Goal: Transaction & Acquisition: Purchase product/service

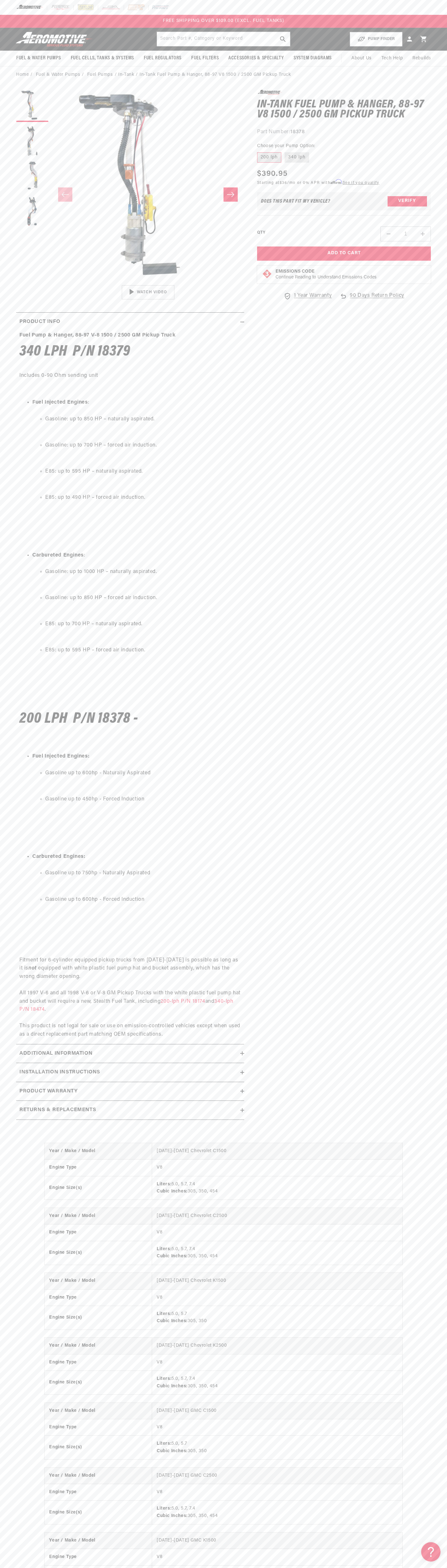
click at [125, 15] on div at bounding box center [224, 7] width 447 height 15
click at [233, 1563] on html "Skip to content Your cart Your cart is empty Loading... You may also like Subto…" at bounding box center [224, 784] width 447 height 1568
click at [30, 159] on div "Close dialog NOT SO FAST! No time to browse? No problem. Sign up and we'll keep…" at bounding box center [224, 784] width 447 height 1568
